Goal: Task Accomplishment & Management: Use online tool/utility

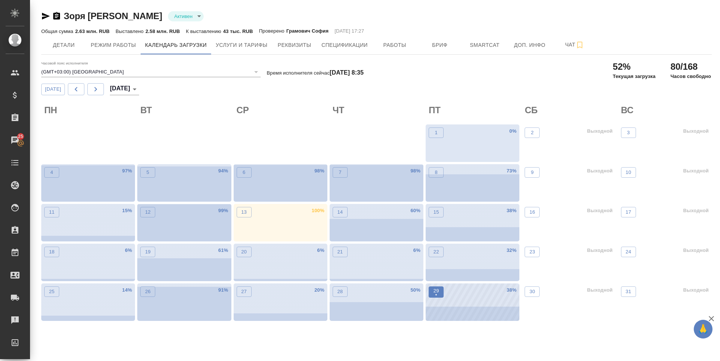
click at [437, 293] on p "•" at bounding box center [436, 294] width 6 height 7
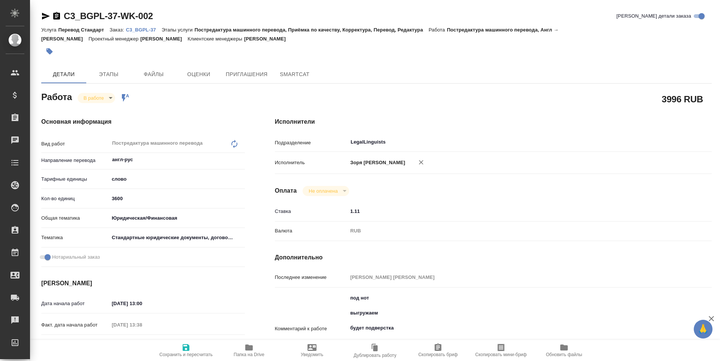
type textarea "x"
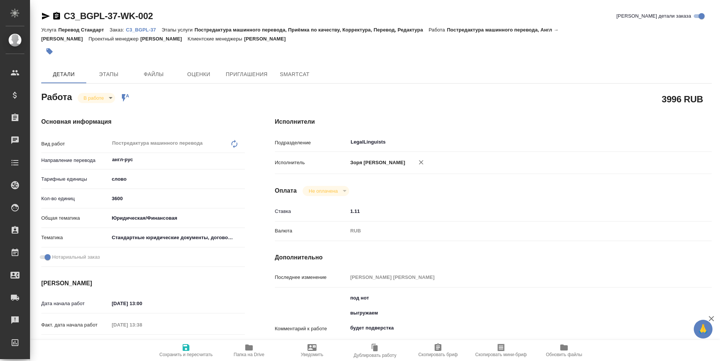
type textarea "x"
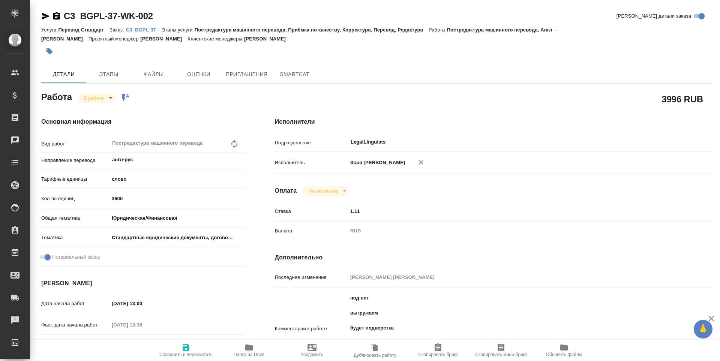
type textarea "x"
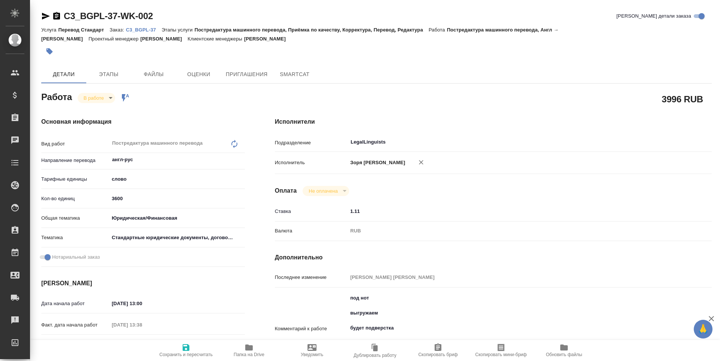
type textarea "x"
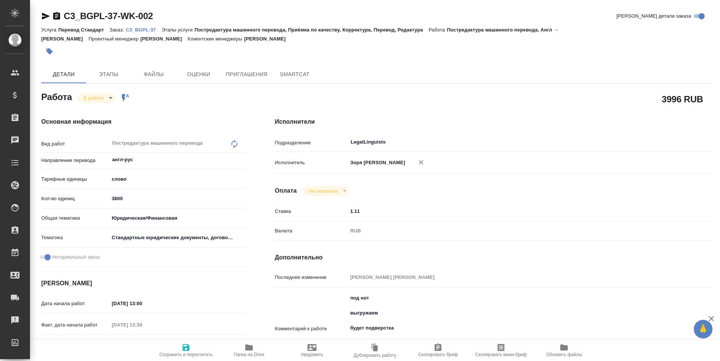
type textarea "x"
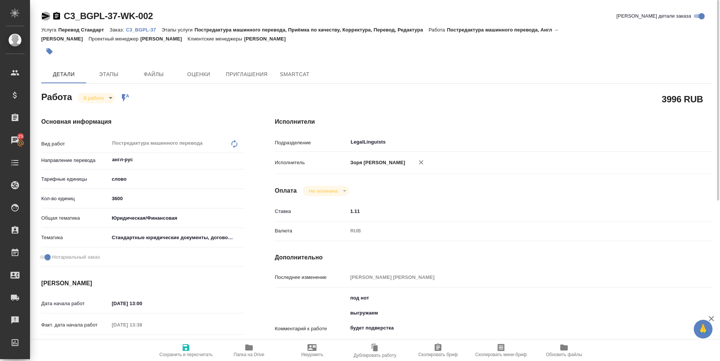
click at [43, 14] on icon "button" at bounding box center [46, 16] width 8 height 7
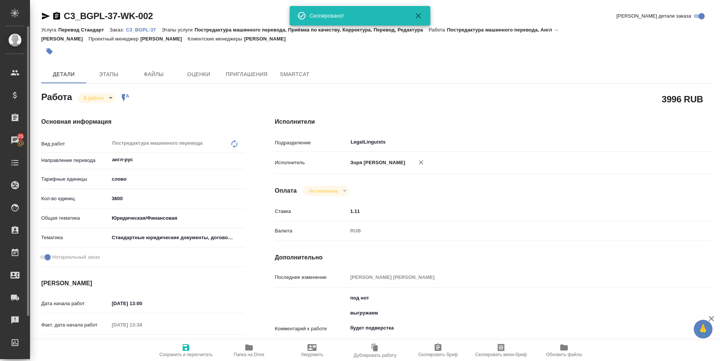
type textarea "x"
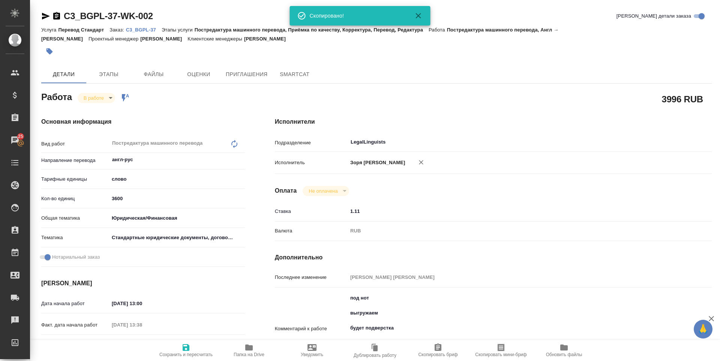
type textarea "x"
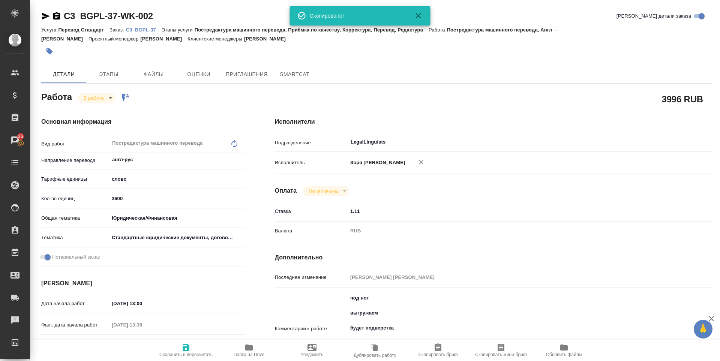
type textarea "x"
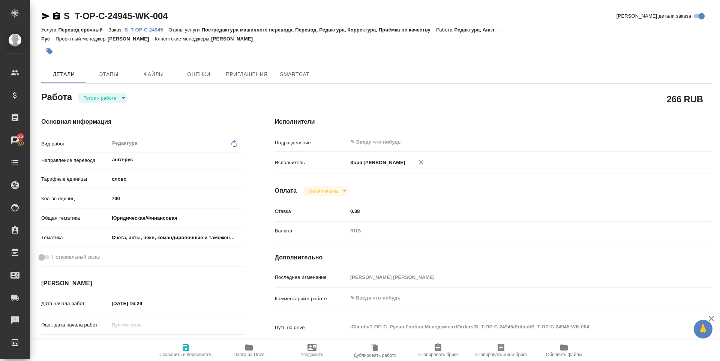
click at [116, 101] on body "🙏 .cls-1 fill:#fff; AWATERA Zoria Tatiana Клиенты Спецификации Заказы 25 Чаты T…" at bounding box center [360, 180] width 720 height 361
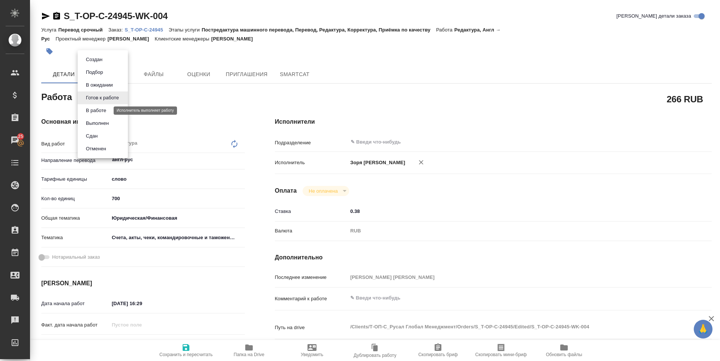
click at [108, 109] on button "В работе" at bounding box center [96, 110] width 25 height 8
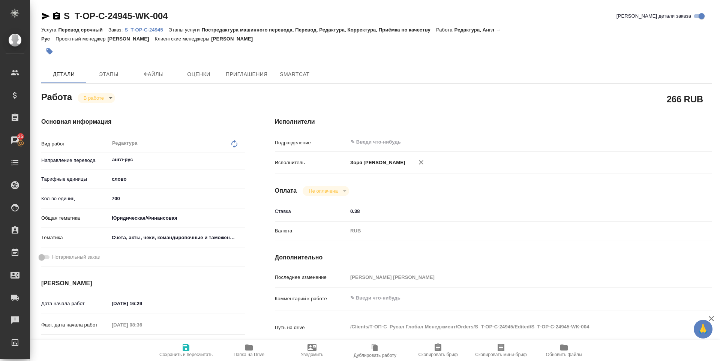
type textarea "x"
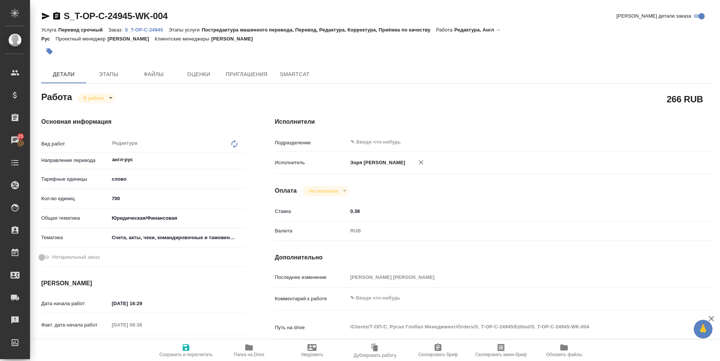
type textarea "x"
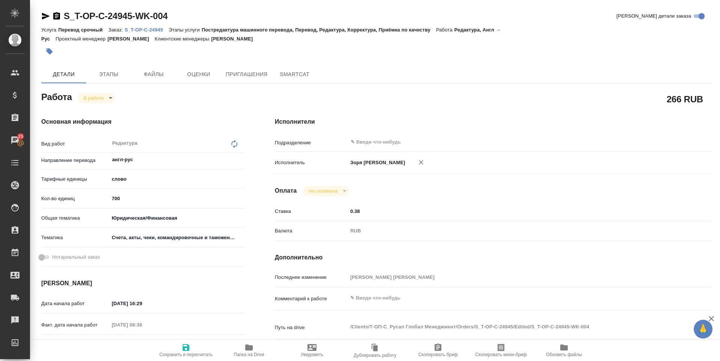
type textarea "x"
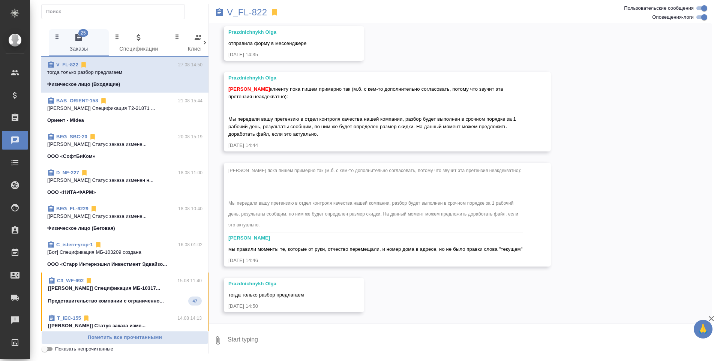
scroll to position [2659, 0]
